Goal: Task Accomplishment & Management: Use online tool/utility

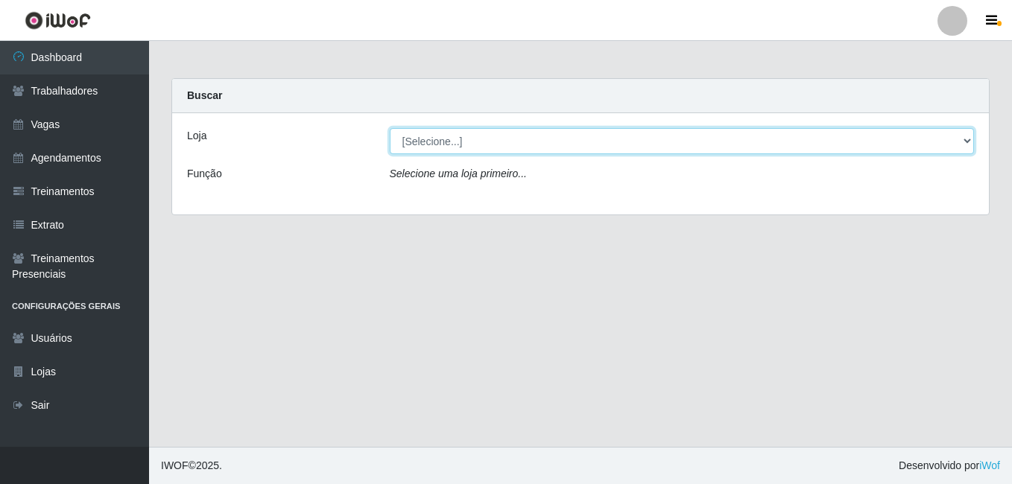
click at [413, 140] on select "[Selecione...] [GEOGRAPHIC_DATA] - [DATE][GEOGRAPHIC_DATA]" at bounding box center [682, 141] width 585 height 26
select select "471"
click at [390, 128] on select "[Selecione...] [GEOGRAPHIC_DATA] - [DATE][GEOGRAPHIC_DATA]" at bounding box center [682, 141] width 585 height 26
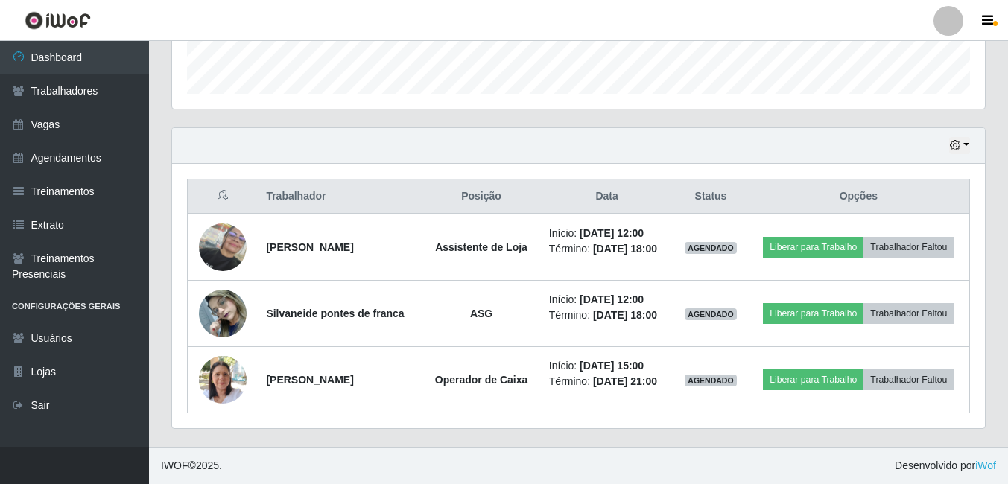
scroll to position [473, 0]
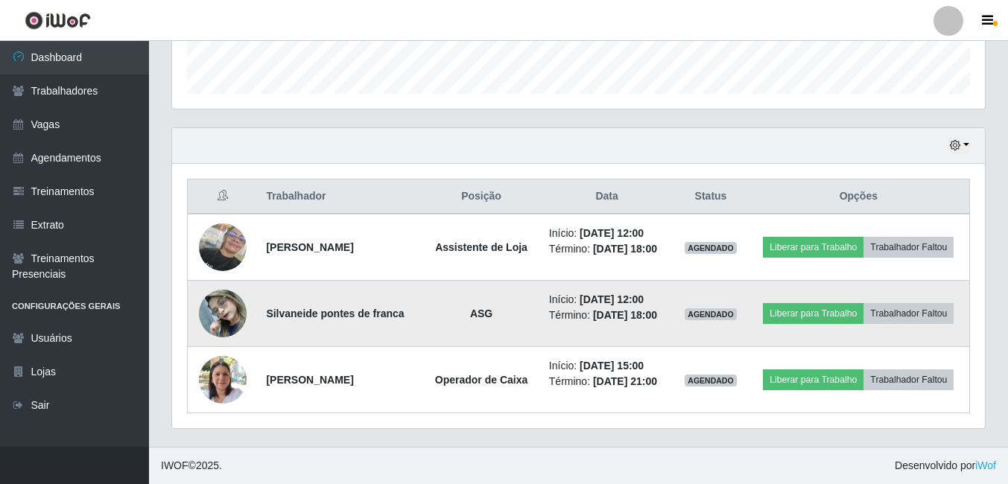
click at [211, 296] on img at bounding box center [223, 313] width 48 height 63
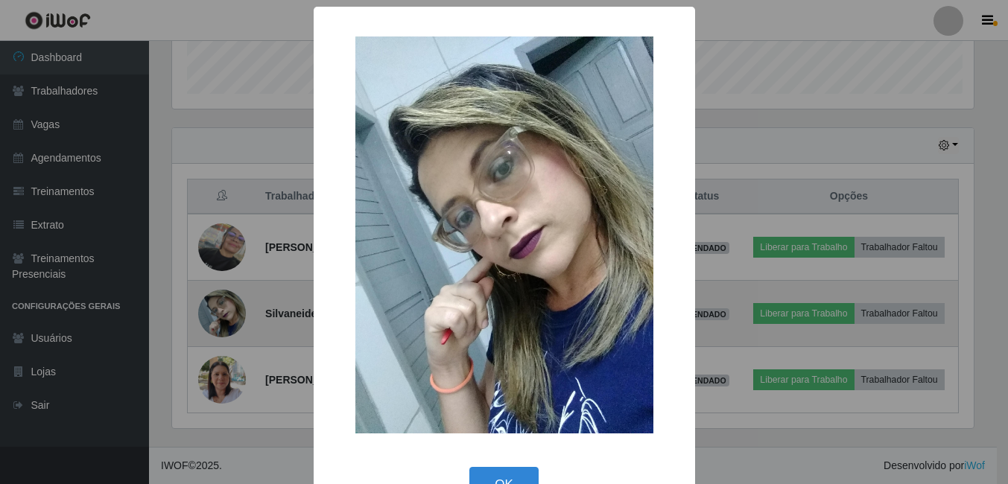
scroll to position [309, 806]
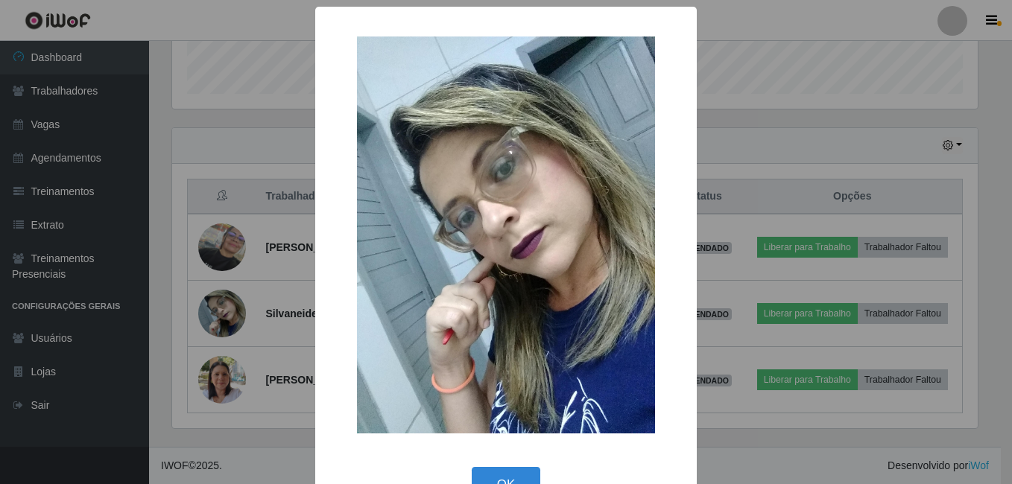
click at [271, 397] on div "× OK Cancel" at bounding box center [506, 242] width 1012 height 484
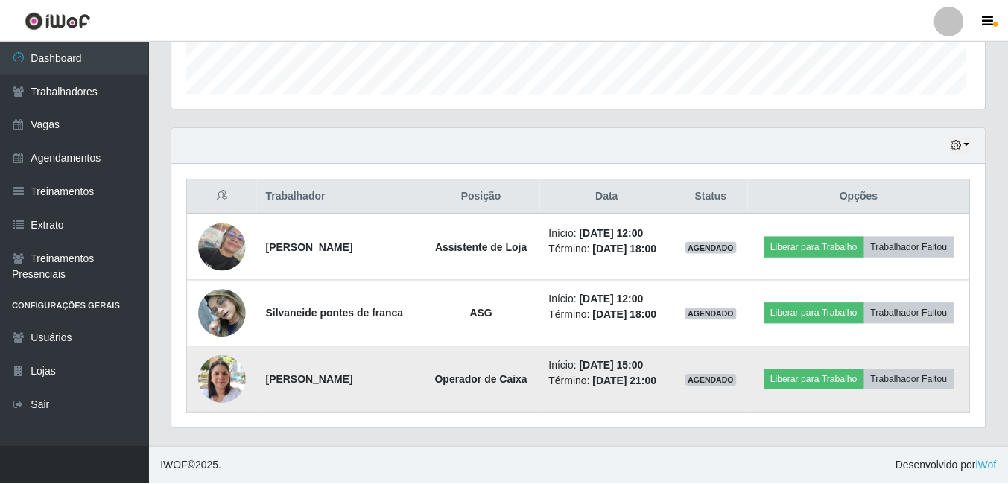
scroll to position [309, 813]
click at [226, 381] on img at bounding box center [223, 379] width 48 height 63
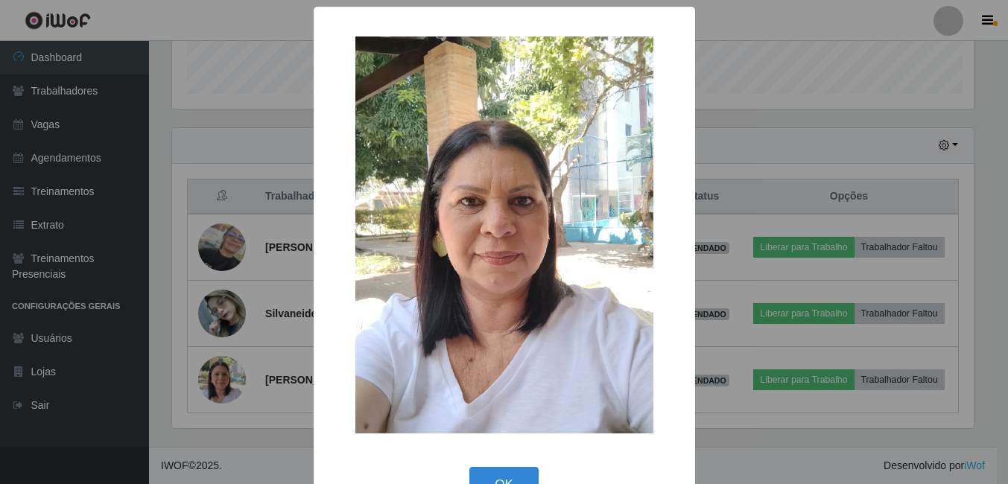
scroll to position [309, 806]
click at [256, 439] on div "× OK Cancel" at bounding box center [506, 242] width 1012 height 484
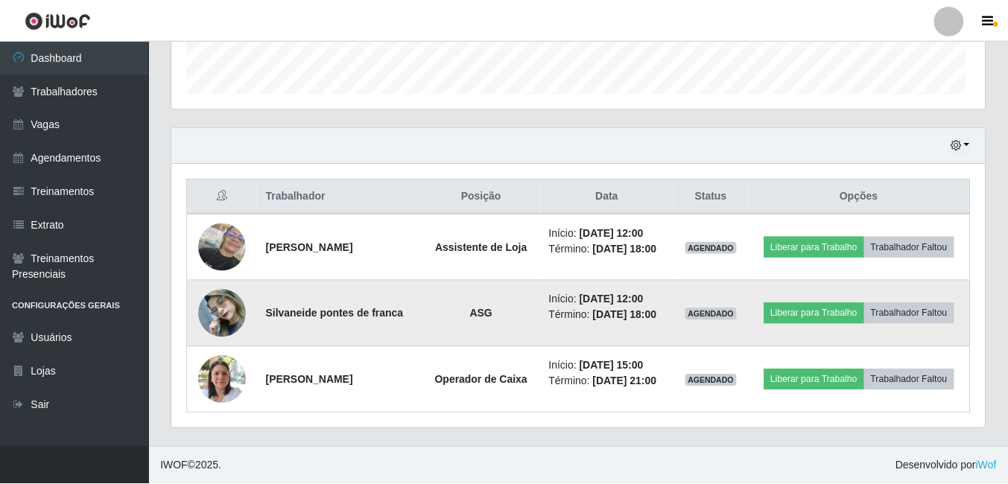
scroll to position [309, 813]
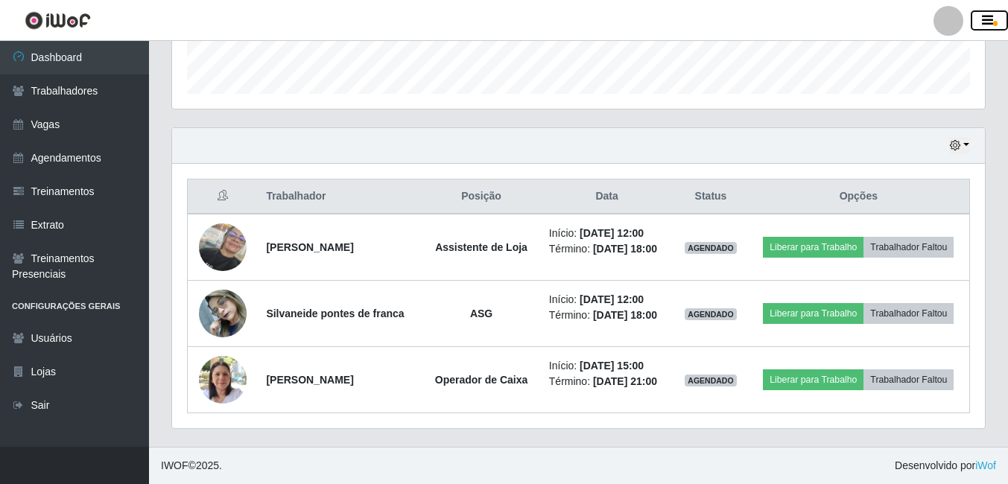
click at [988, 24] on icon "button" at bounding box center [987, 20] width 11 height 13
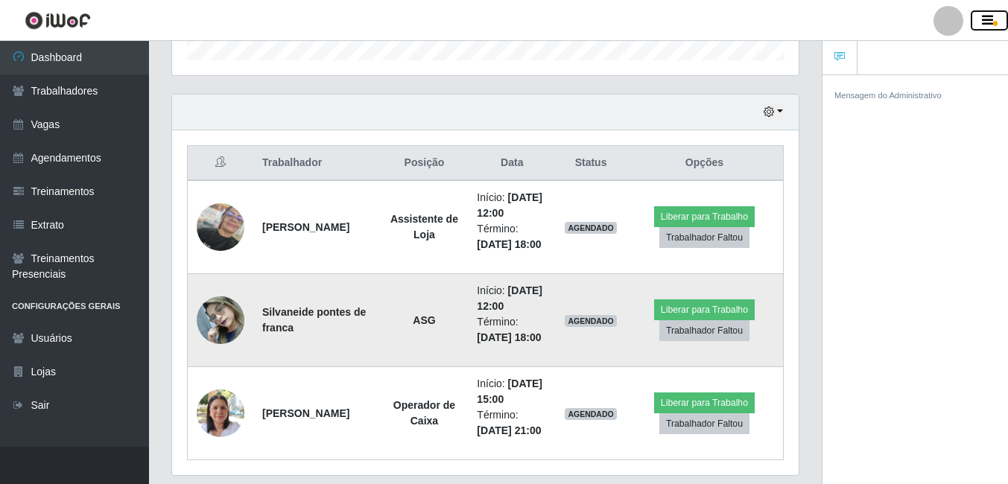
scroll to position [613, 0]
